Goal: Information Seeking & Learning: Learn about a topic

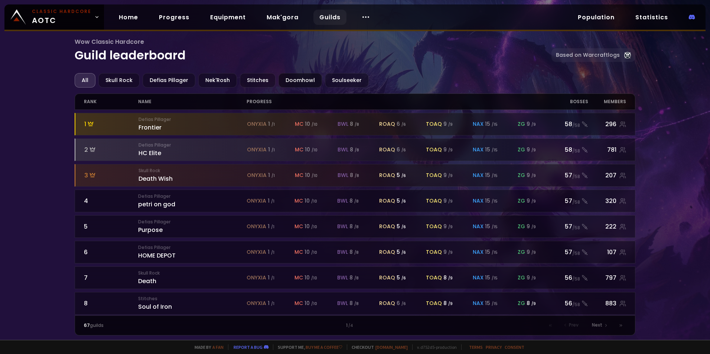
click at [285, 78] on div "Doomhowl" at bounding box center [300, 80] width 43 height 14
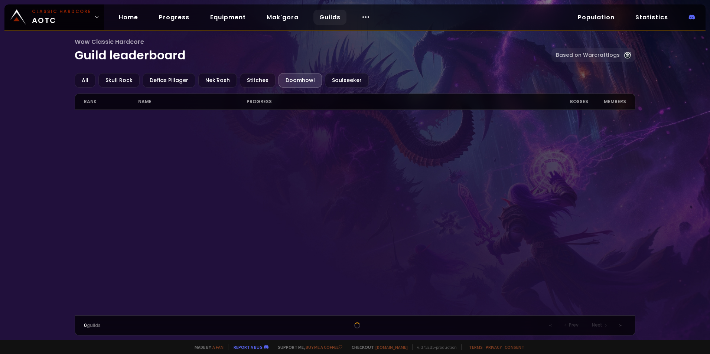
click at [97, 326] on div "0 guilds" at bounding box center [152, 325] width 136 height 7
click at [240, 80] on div "Stitches" at bounding box center [258, 80] width 36 height 14
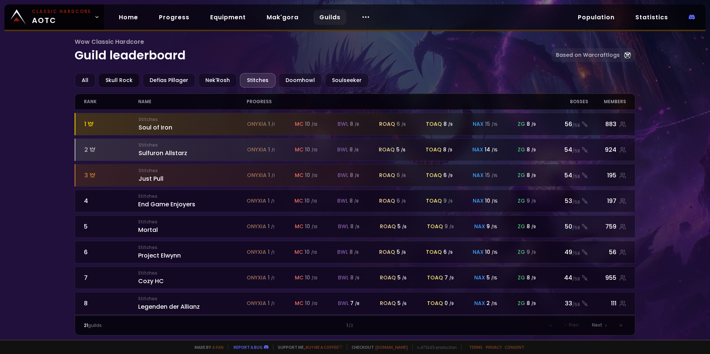
click at [112, 80] on div "Skull Rock" at bounding box center [118, 80] width 41 height 14
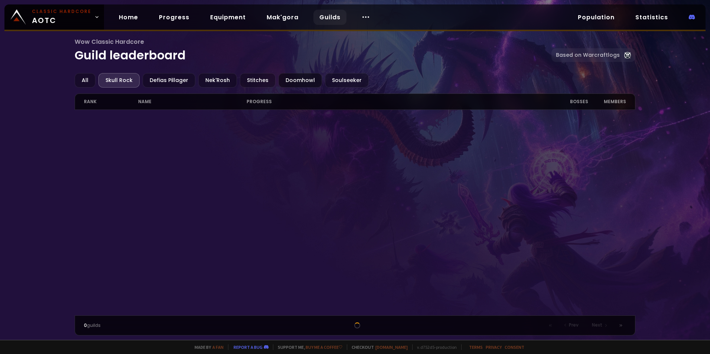
click at [299, 80] on div "Doomhowl" at bounding box center [300, 80] width 43 height 14
click at [326, 79] on div "Soulseeker" at bounding box center [347, 80] width 44 height 14
click at [279, 85] on div "Doomhowl" at bounding box center [300, 80] width 43 height 14
click at [252, 81] on div "Stitches" at bounding box center [258, 80] width 36 height 14
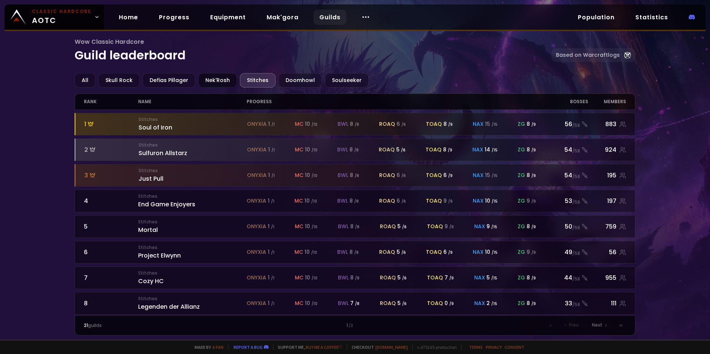
click at [209, 82] on div "Nek'Rosh" at bounding box center [217, 80] width 39 height 14
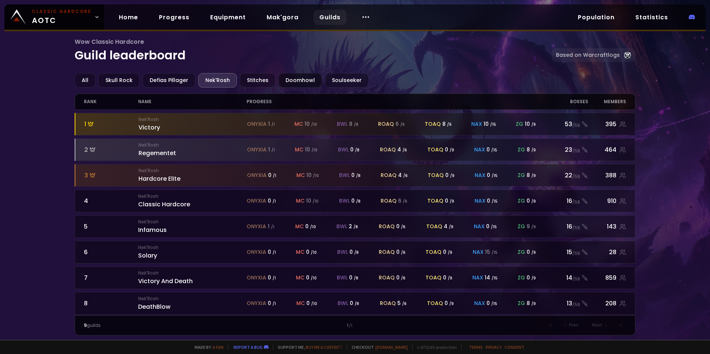
click at [284, 78] on div "Doomhowl" at bounding box center [300, 80] width 43 height 14
